Goal: Communication & Community: Answer question/provide support

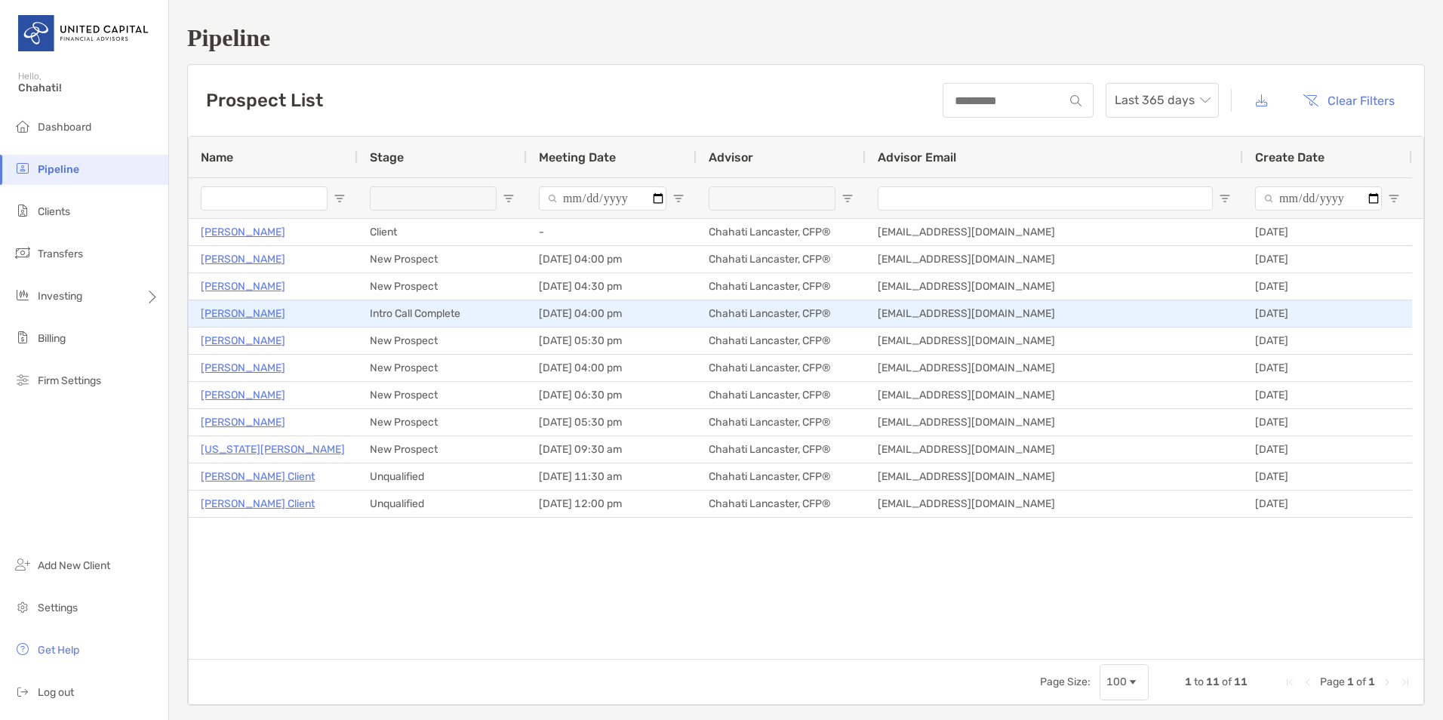
click at [262, 313] on p "[PERSON_NAME]" at bounding box center [243, 313] width 85 height 19
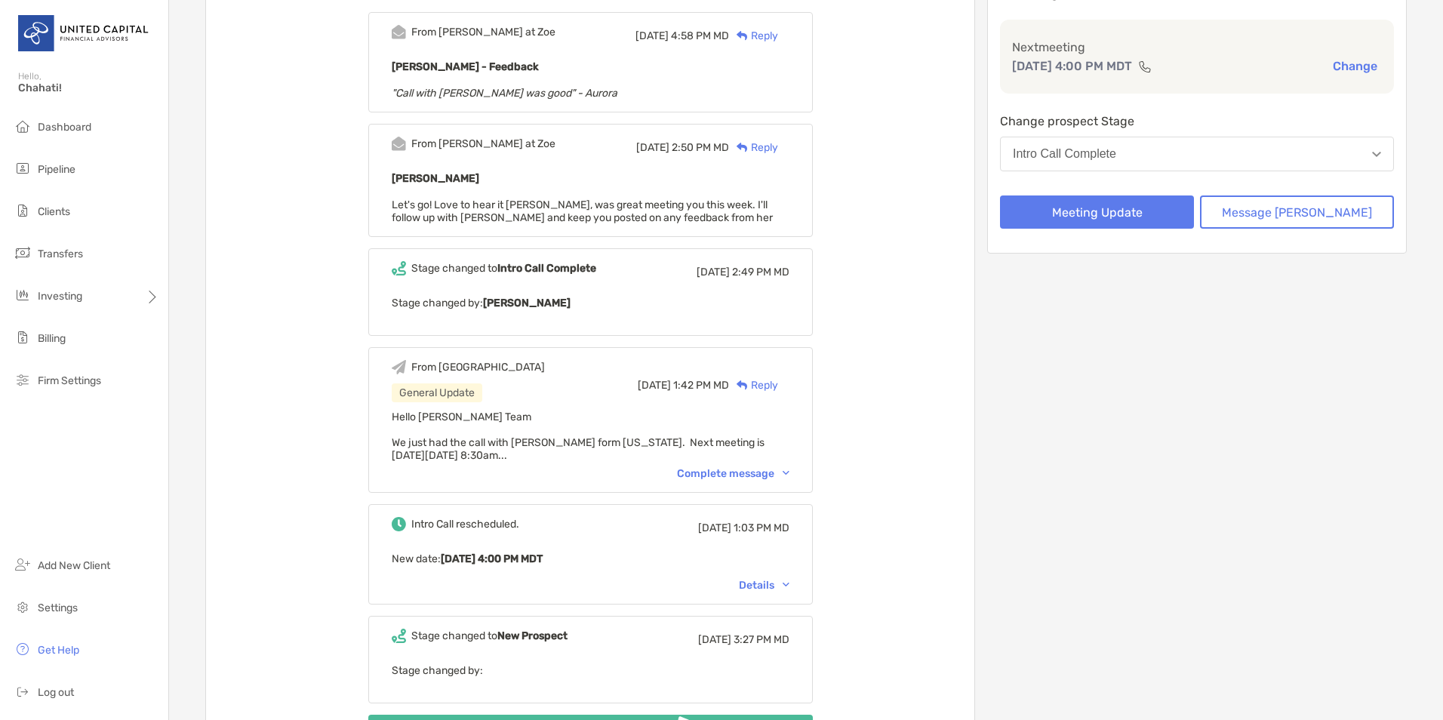
scroll to position [226, 0]
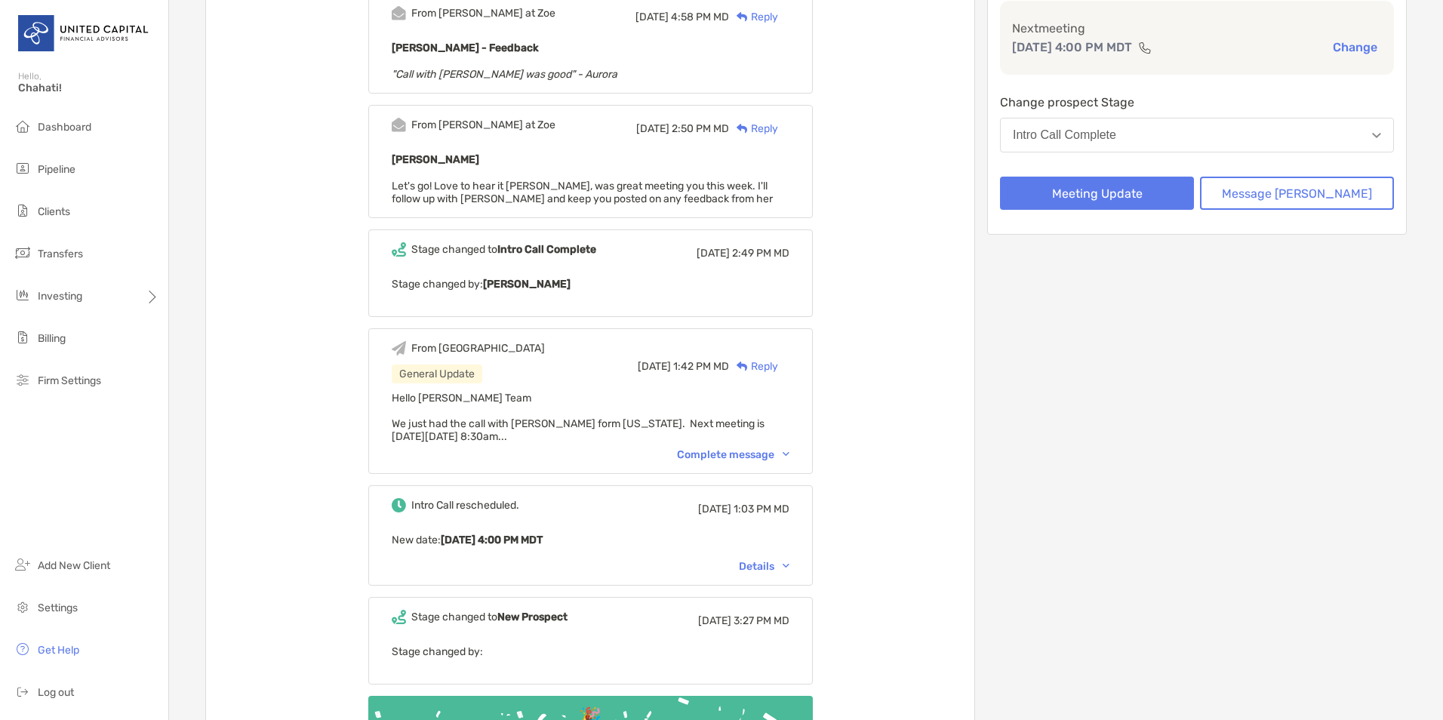
click at [756, 456] on div "Complete message" at bounding box center [733, 454] width 112 height 13
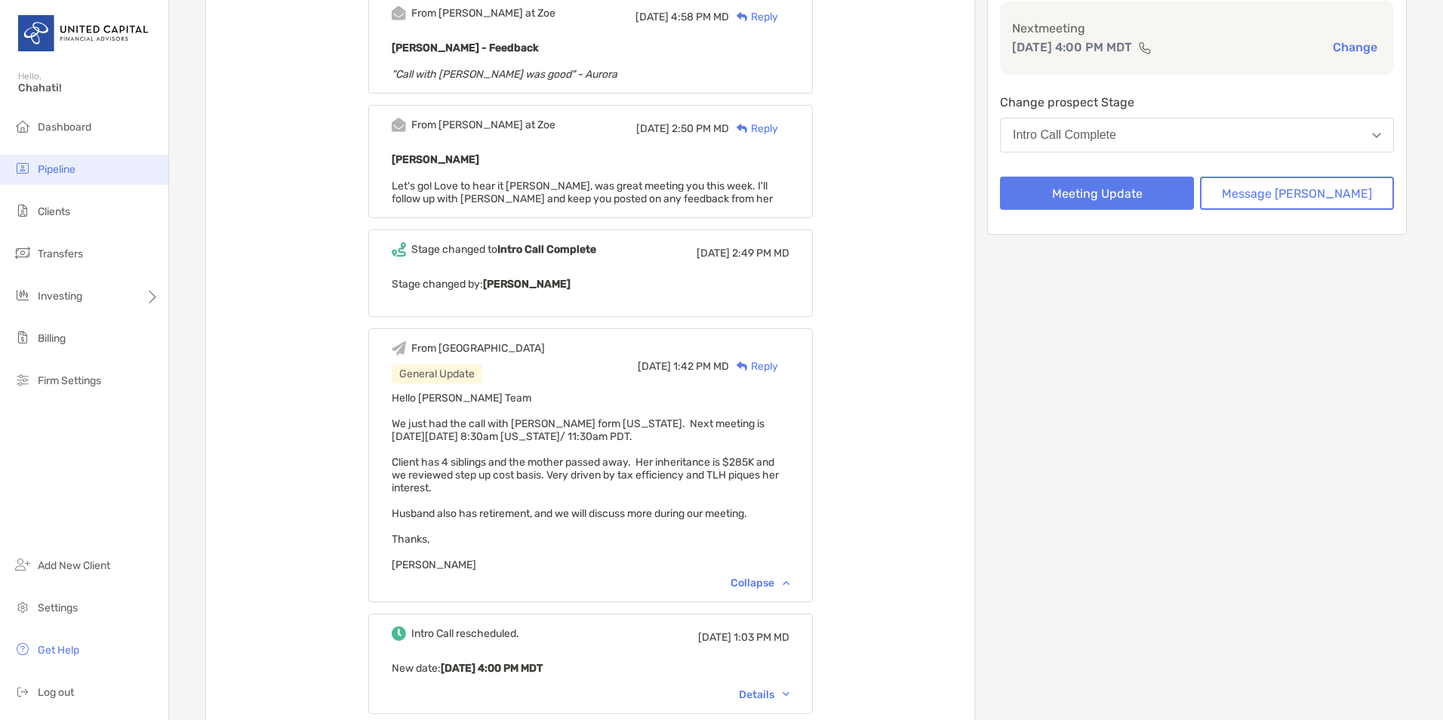
click at [73, 156] on li "Pipeline" at bounding box center [84, 170] width 168 height 30
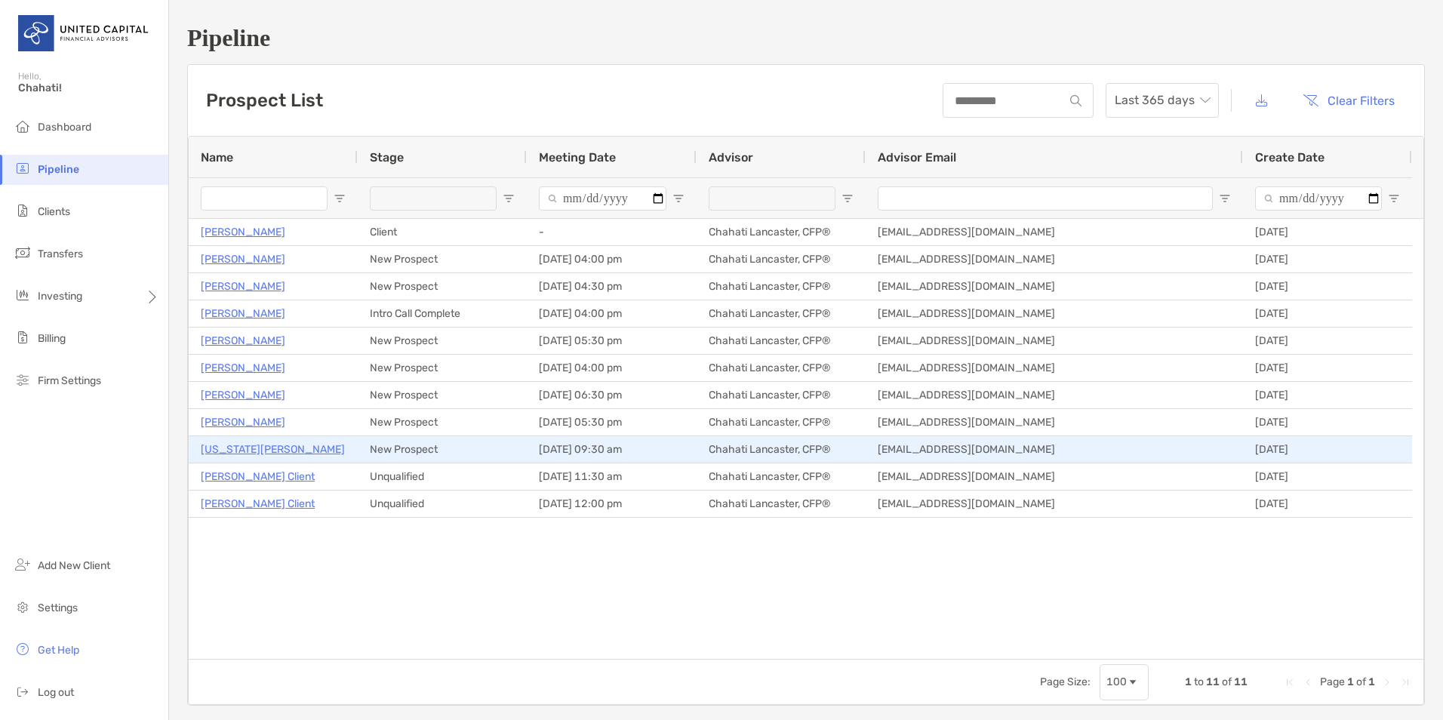
click at [250, 451] on p "[US_STATE][PERSON_NAME]" at bounding box center [273, 449] width 144 height 19
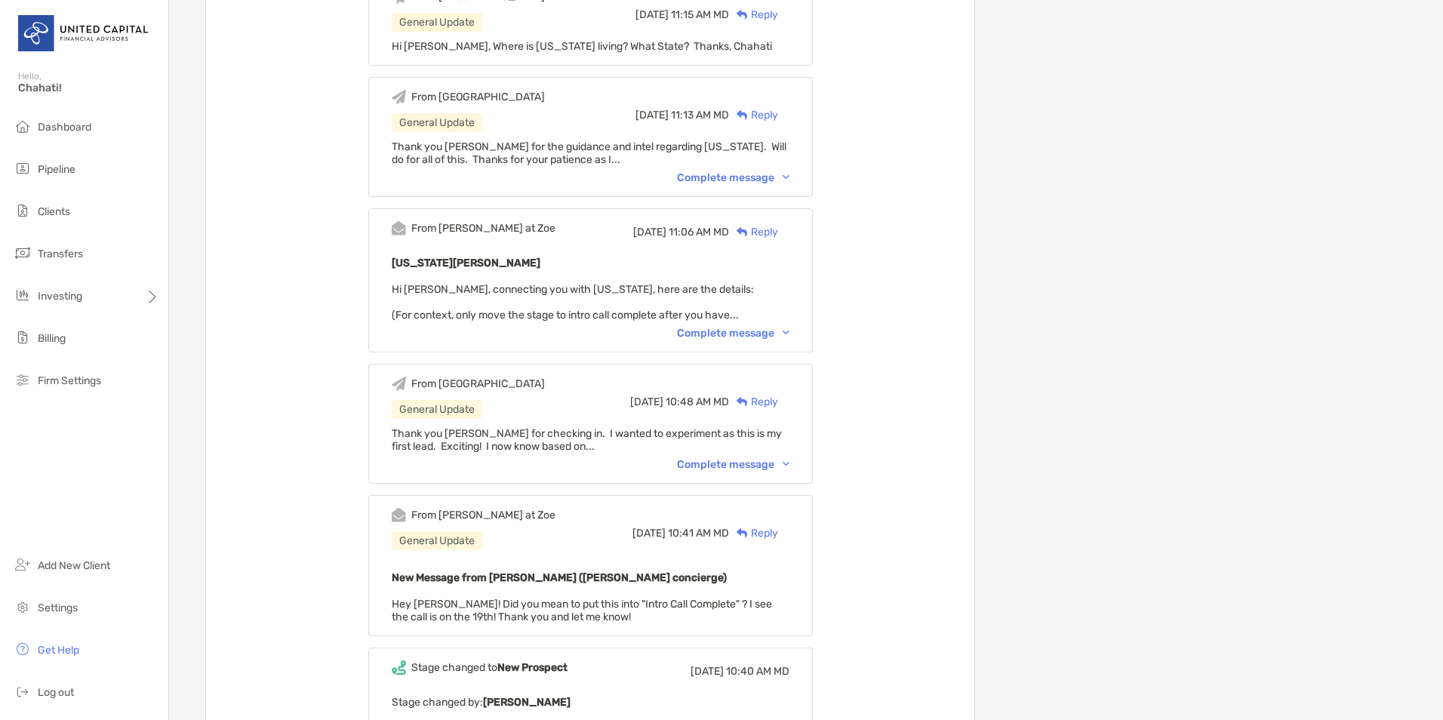
scroll to position [628, 0]
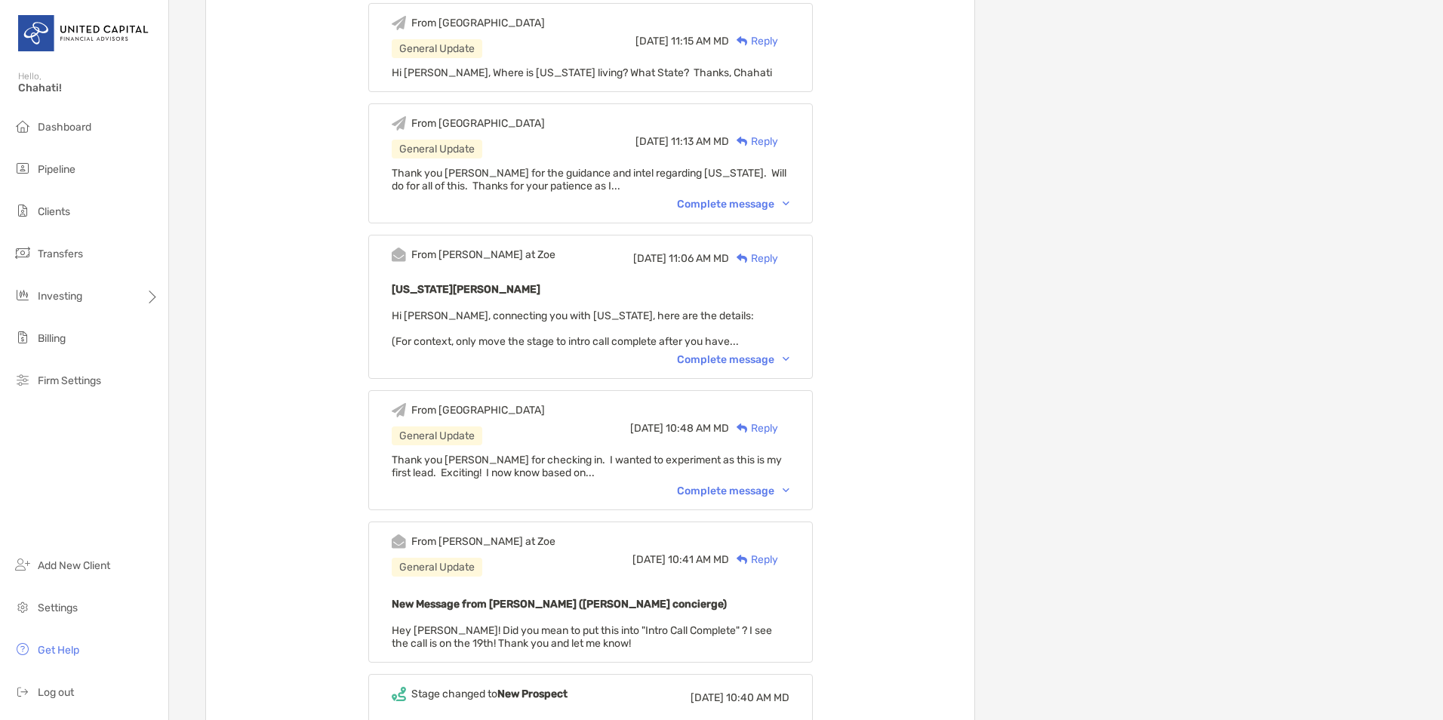
click at [758, 359] on div "Complete message" at bounding box center [733, 359] width 112 height 13
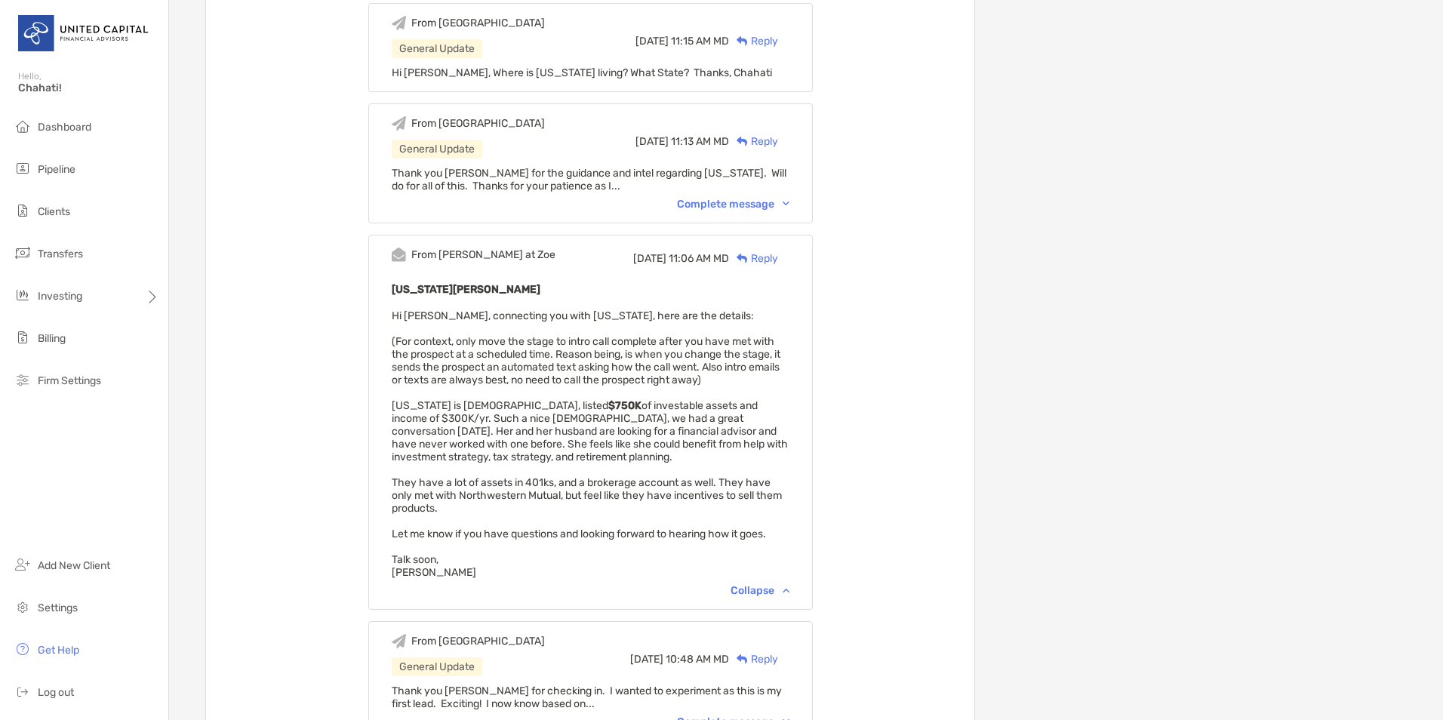
click at [487, 402] on span "Hi [PERSON_NAME], connecting you with [US_STATE], here are the details: (For co…" at bounding box center [590, 443] width 396 height 269
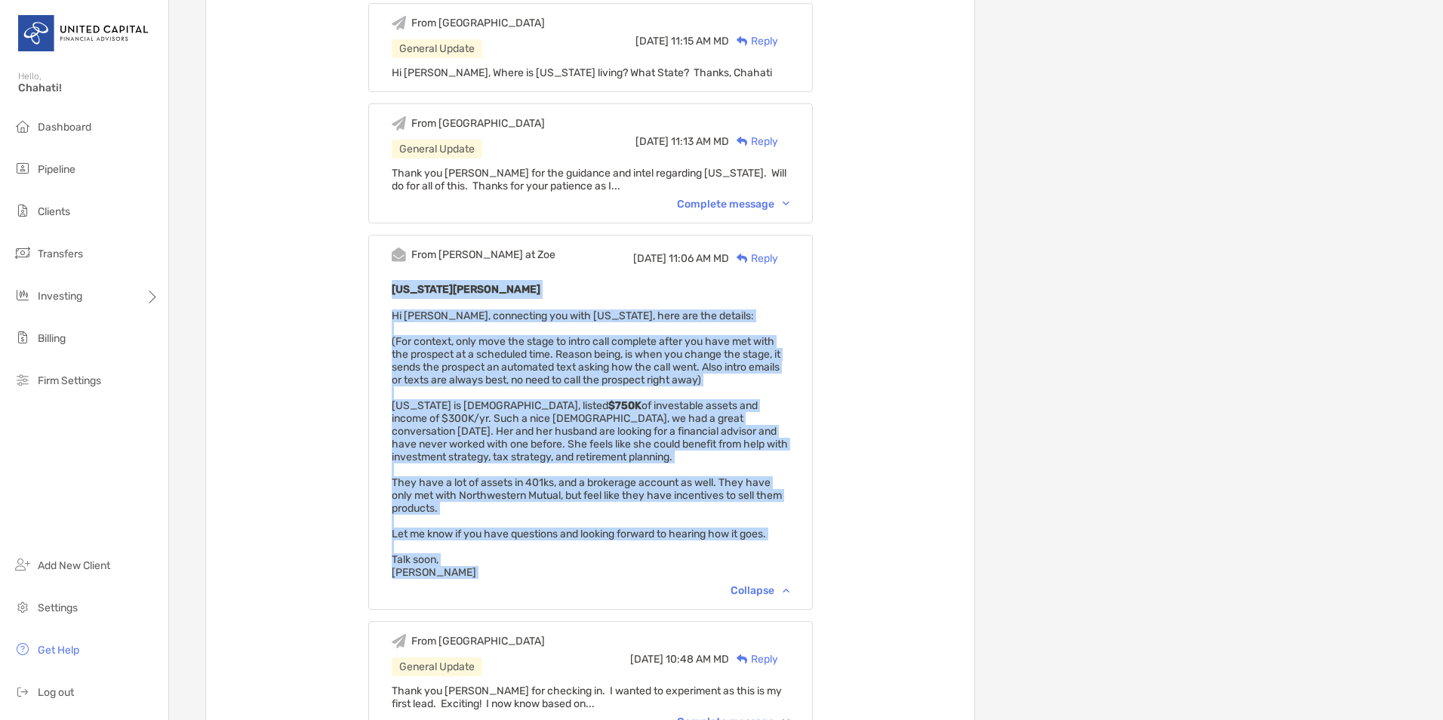
drag, startPoint x: 415, startPoint y: 288, endPoint x: 500, endPoint y: 584, distance: 307.2
click at [500, 584] on div "From [PERSON_NAME] at [PERSON_NAME][DATE] 11:06 AM MD Reply [US_STATE][PERSON_N…" at bounding box center [590, 422] width 445 height 375
copy div "[US_STATE][PERSON_NAME] Hi [PERSON_NAME], connecting you with [US_STATE], here …"
